Goal: Transaction & Acquisition: Purchase product/service

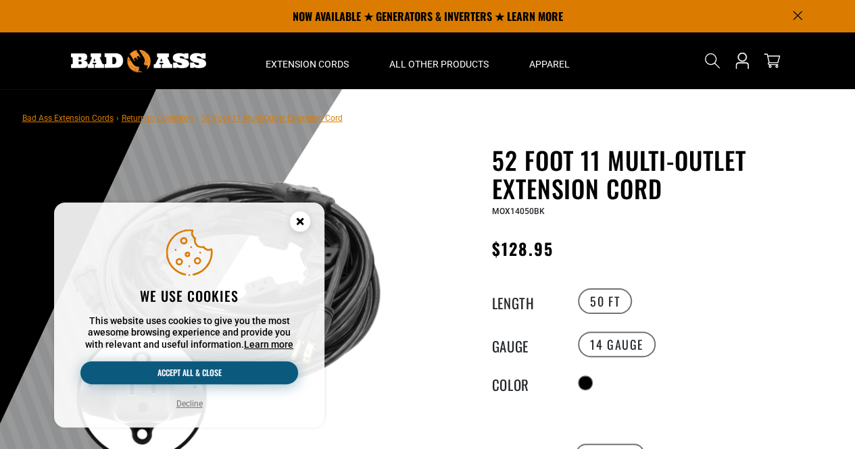
click at [182, 378] on button "Accept all & close" at bounding box center [189, 373] width 218 height 23
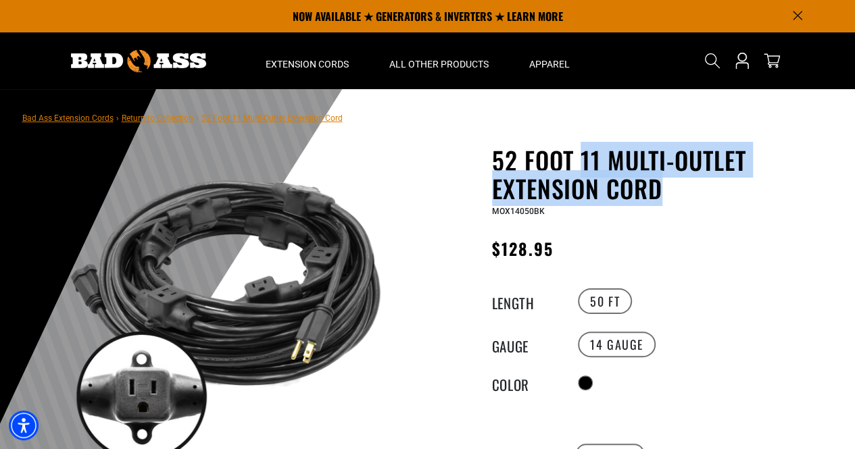
drag, startPoint x: 580, startPoint y: 157, endPoint x: 680, endPoint y: 193, distance: 106.2
click at [680, 193] on h1 "52 Foot 11 Multi-Outlet Extension Cord" at bounding box center [657, 174] width 331 height 57
copy h1 "11 Multi-Outlet Extension Cord"
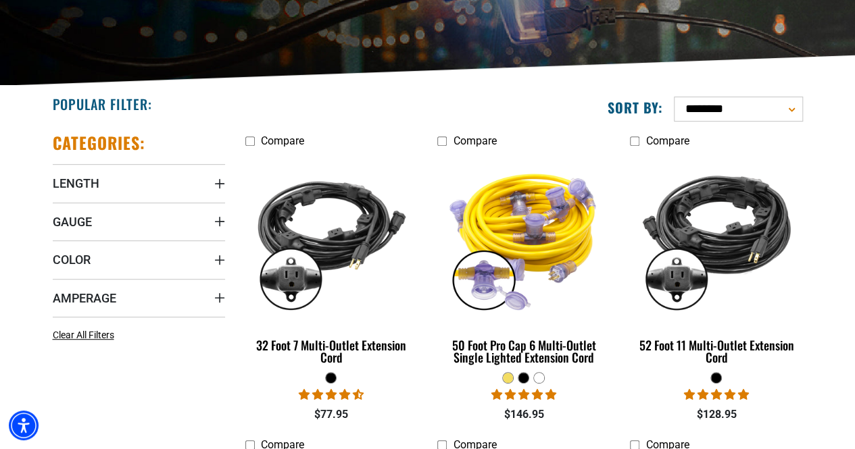
scroll to position [264, 0]
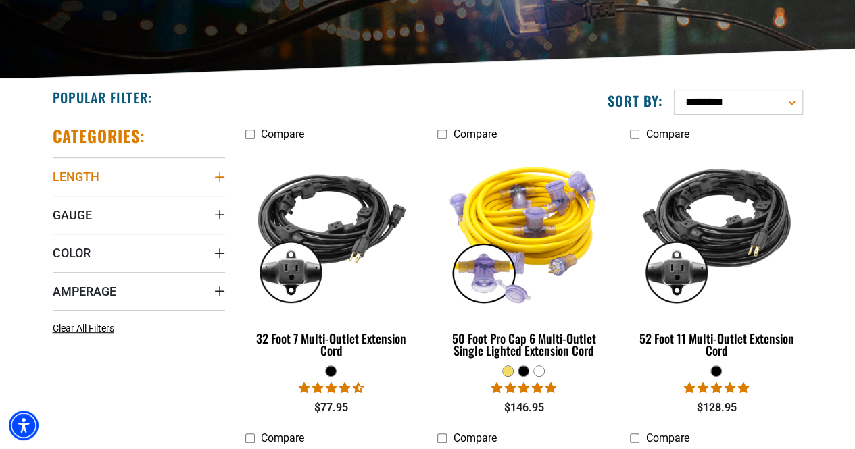
click at [218, 176] on icon "Length" at bounding box center [218, 176] width 9 height 9
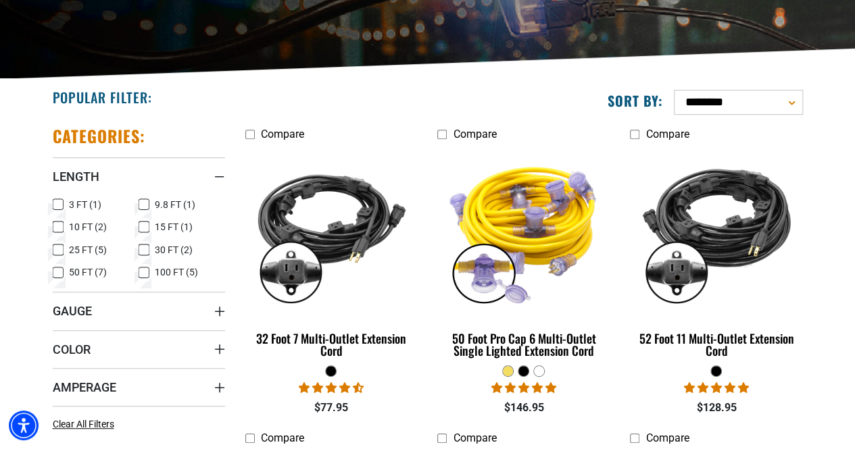
click at [59, 272] on icon at bounding box center [58, 273] width 11 height 18
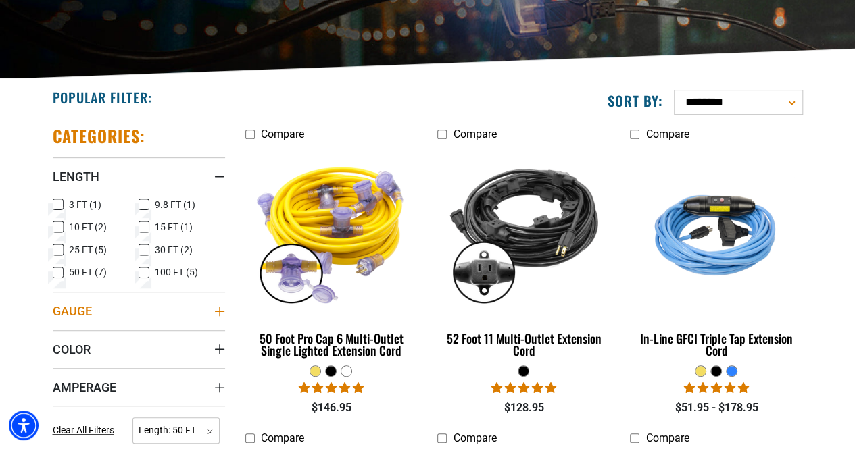
click at [220, 308] on icon "Gauge" at bounding box center [219, 311] width 11 height 11
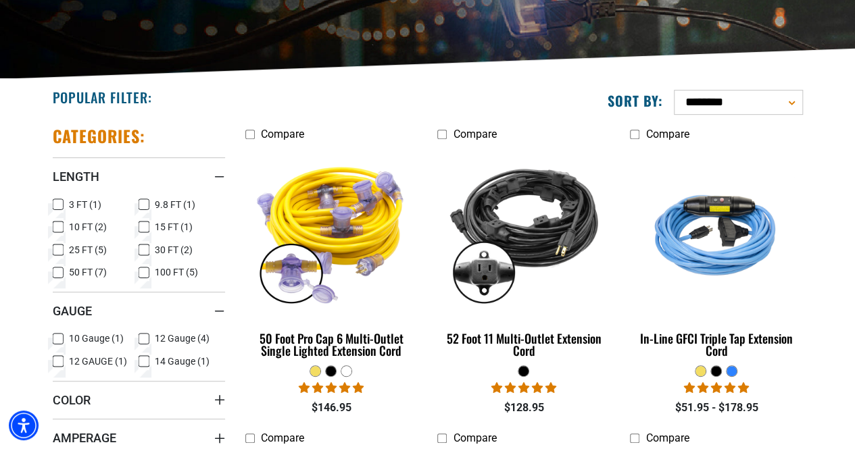
click at [147, 337] on icon at bounding box center [144, 339] width 11 height 18
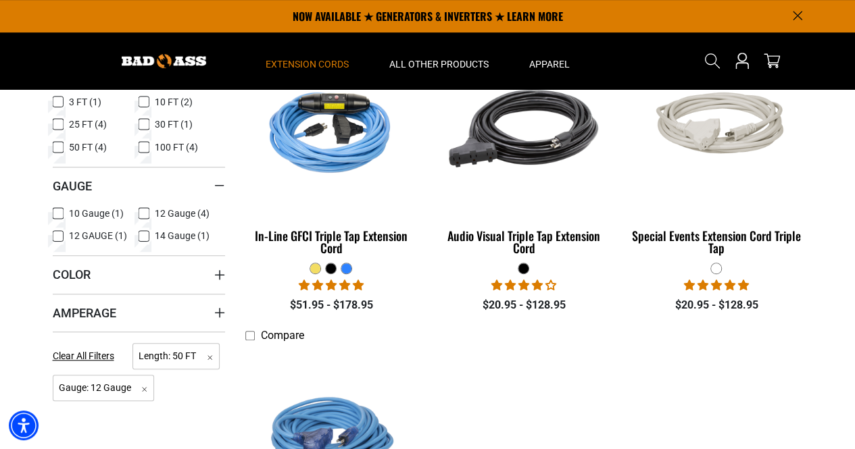
scroll to position [335, 0]
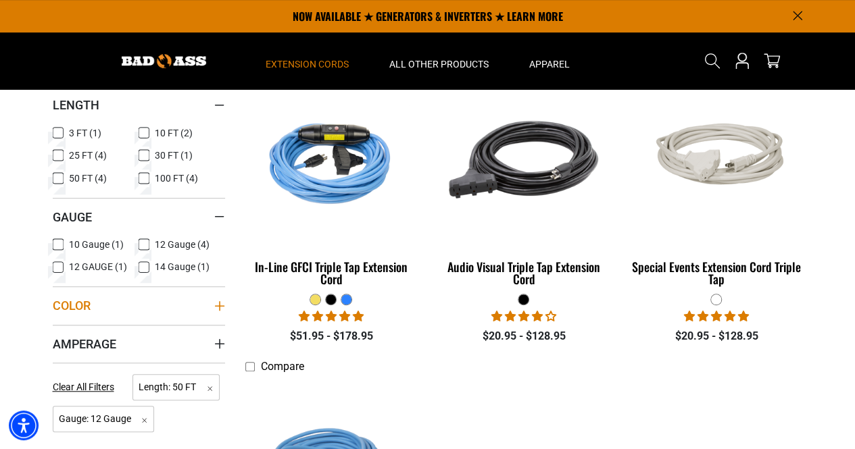
click at [217, 301] on icon "Color" at bounding box center [219, 306] width 11 height 11
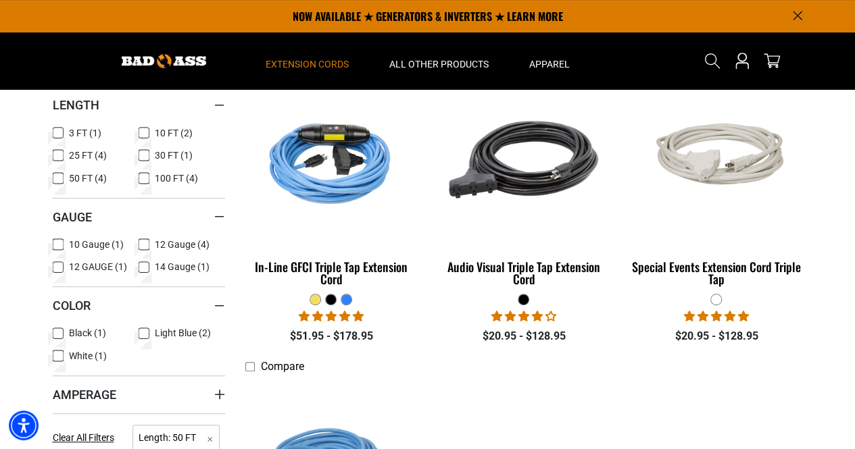
click at [59, 332] on icon at bounding box center [58, 334] width 11 height 18
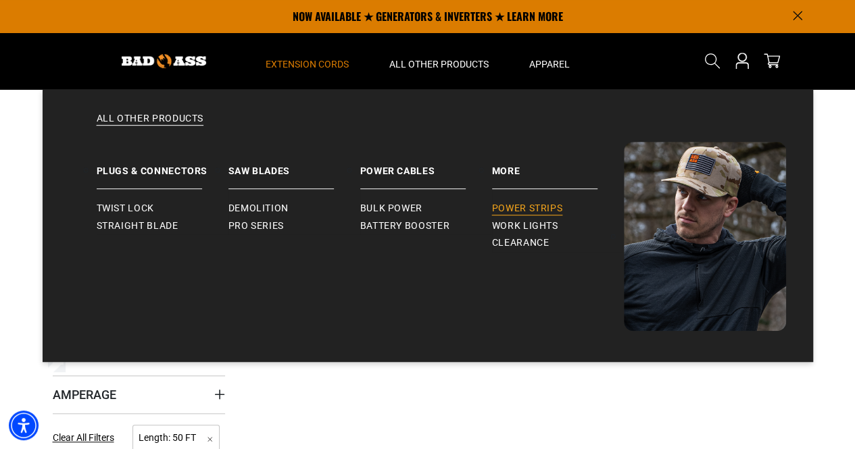
click at [526, 209] on span "Power Strips" at bounding box center [527, 209] width 71 height 12
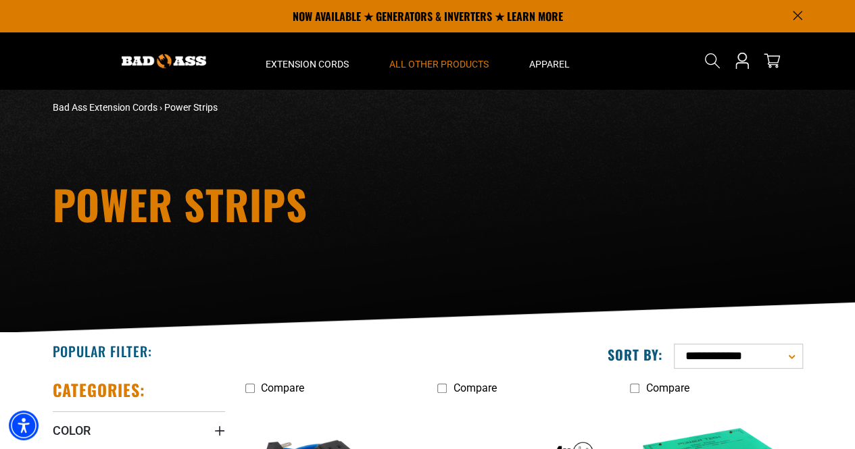
drag, startPoint x: 862, startPoint y: 117, endPoint x: 854, endPoint y: 122, distance: 9.7
click at [854, 122] on html "Skip to main content Enable accessibility for low vision Open the accessibility…" at bounding box center [427, 215] width 855 height 449
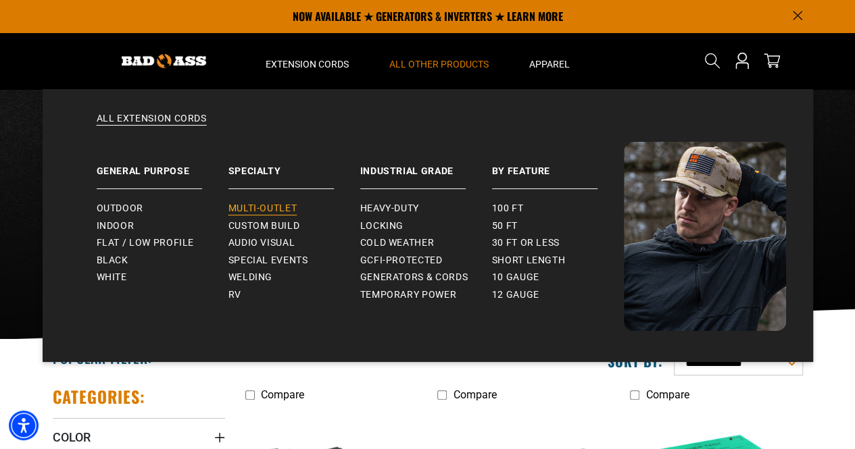
click at [268, 209] on span "Multi-Outlet" at bounding box center [262, 209] width 69 height 12
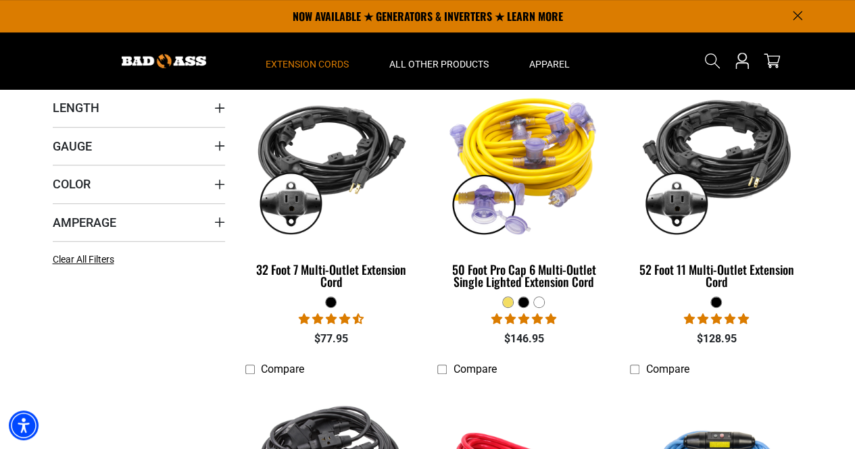
scroll to position [285, 0]
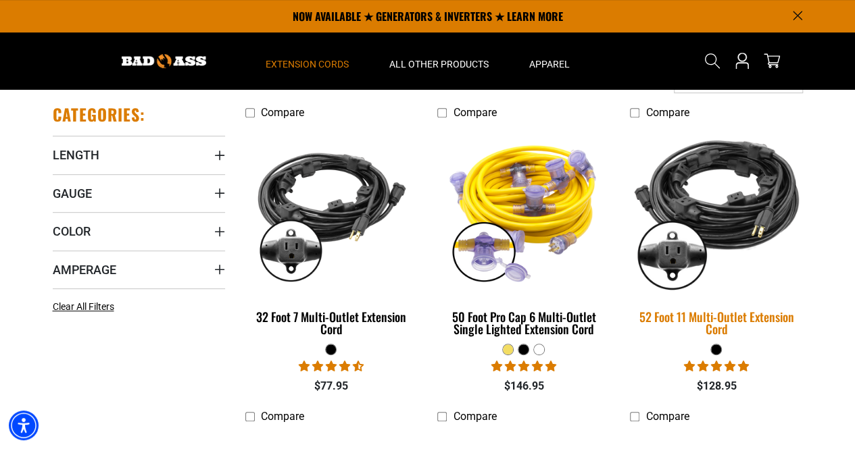
click at [749, 195] on img at bounding box center [716, 210] width 189 height 173
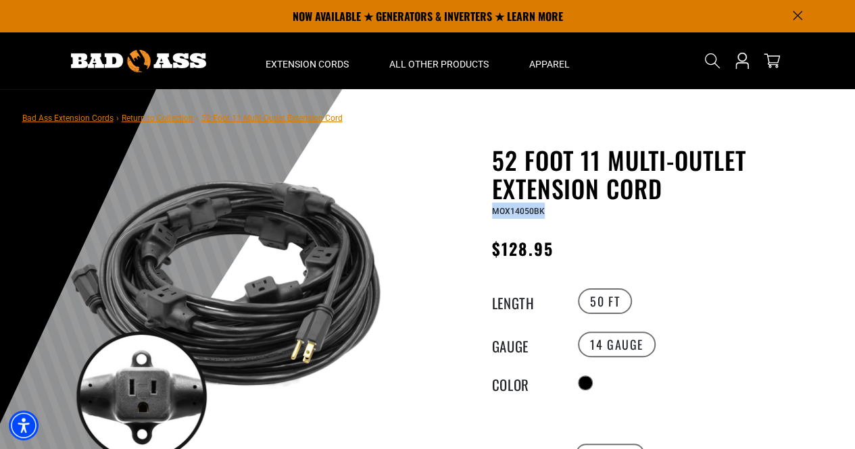
drag, startPoint x: 492, startPoint y: 216, endPoint x: 555, endPoint y: 214, distance: 63.5
click at [555, 214] on div "MOX14050BK" at bounding box center [657, 211] width 331 height 16
copy span "MOX14050BK"
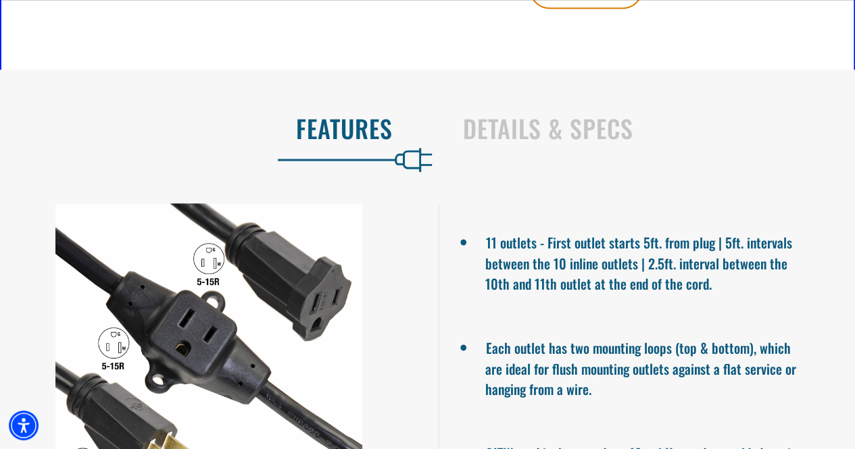
scroll to position [776, 0]
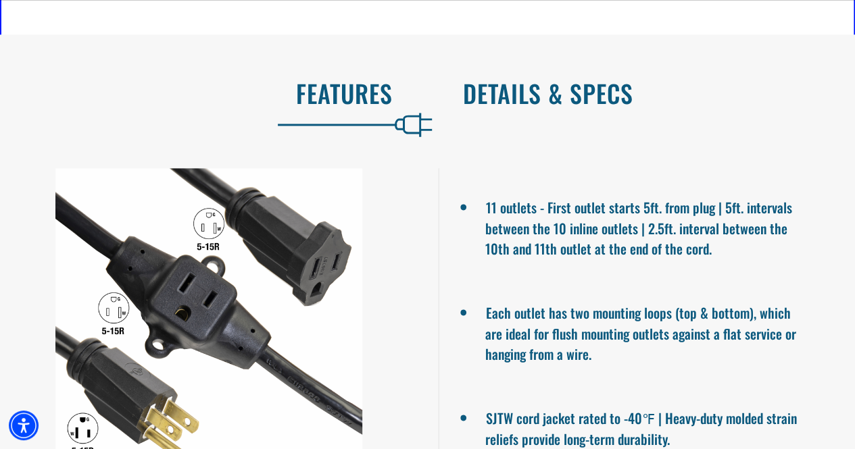
click at [545, 87] on h2 "Details & Specs" at bounding box center [645, 93] width 364 height 28
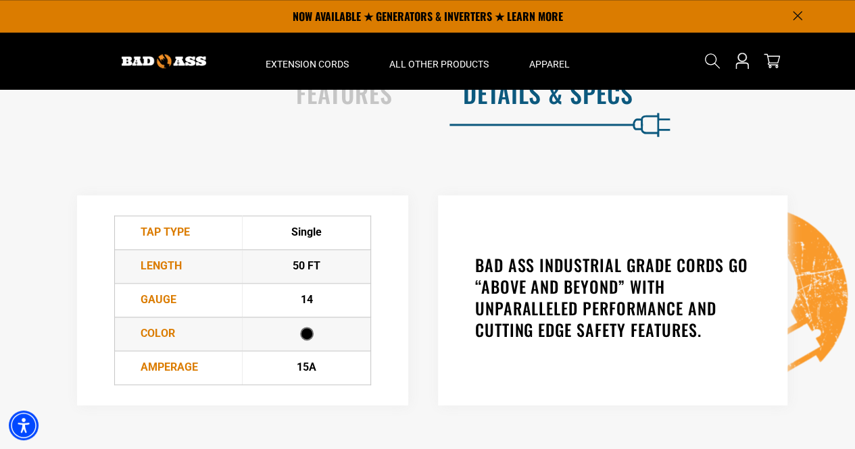
scroll to position [0, 0]
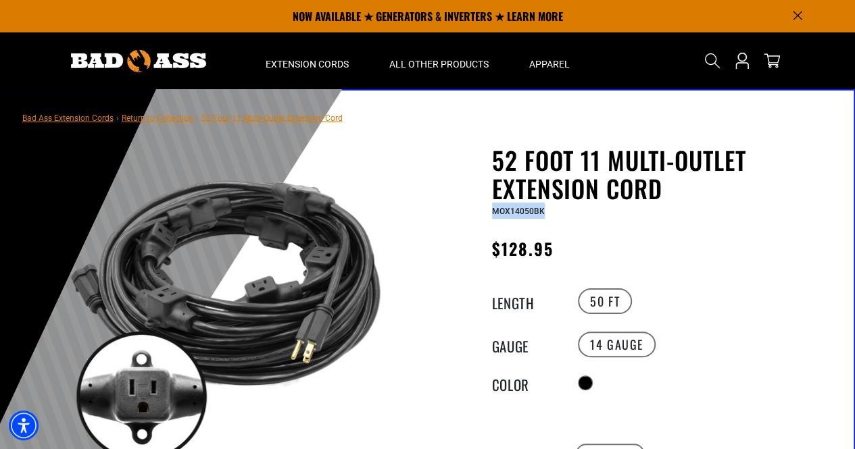
drag, startPoint x: 492, startPoint y: 213, endPoint x: 550, endPoint y: 217, distance: 58.3
click at [550, 217] on div "MOX14050BK" at bounding box center [657, 211] width 331 height 16
copy span "MOX14050BK"
